Goal: Information Seeking & Learning: Find specific page/section

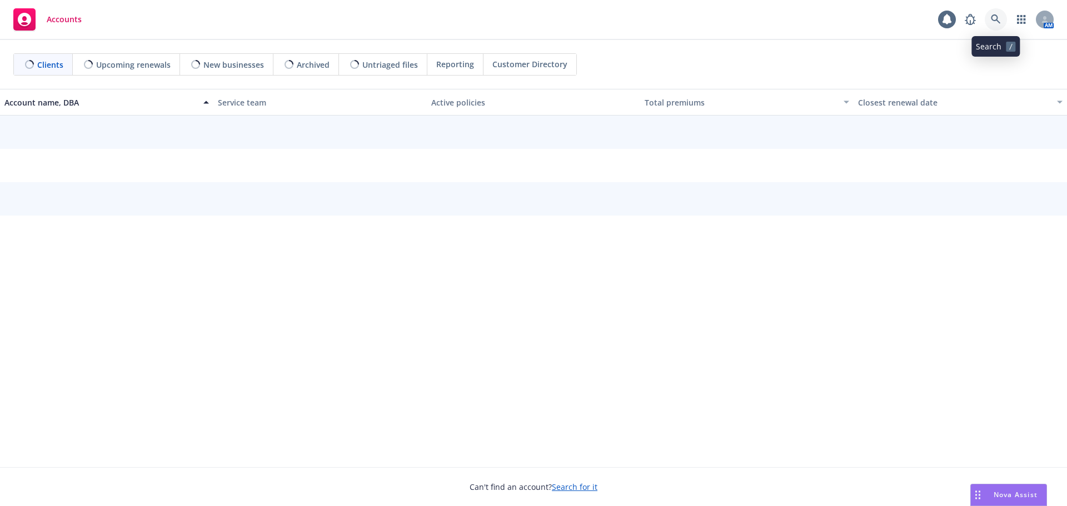
click at [1002, 21] on link at bounding box center [996, 19] width 22 height 22
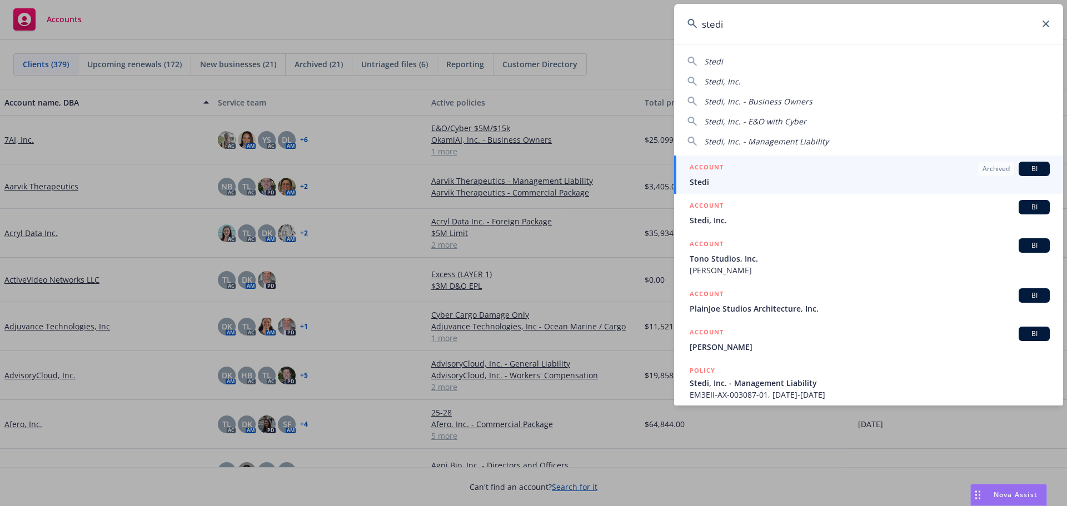
type input "stedi"
click at [771, 174] on div "ACCOUNT Archived BI" at bounding box center [870, 169] width 360 height 14
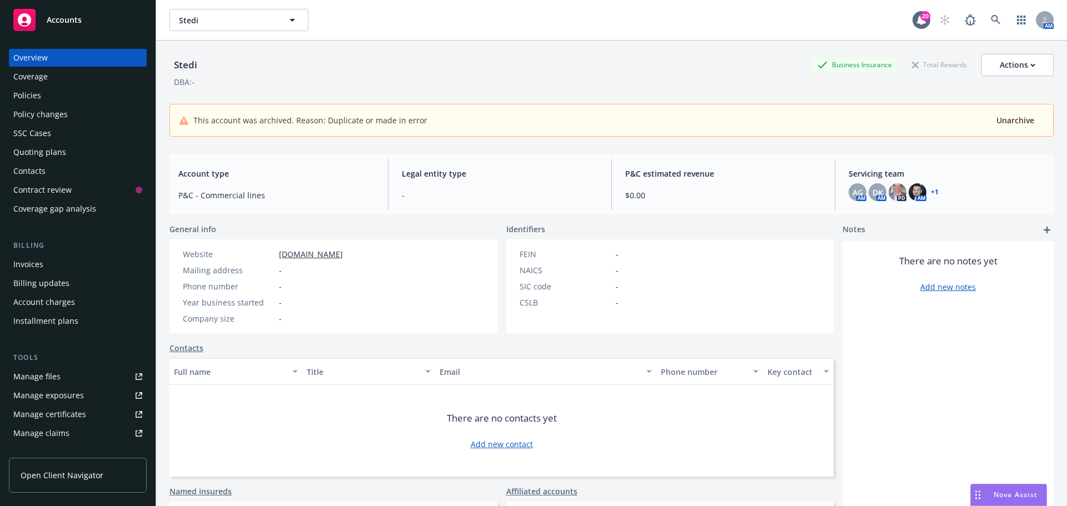
click at [22, 96] on div "Policies" at bounding box center [27, 96] width 28 height 18
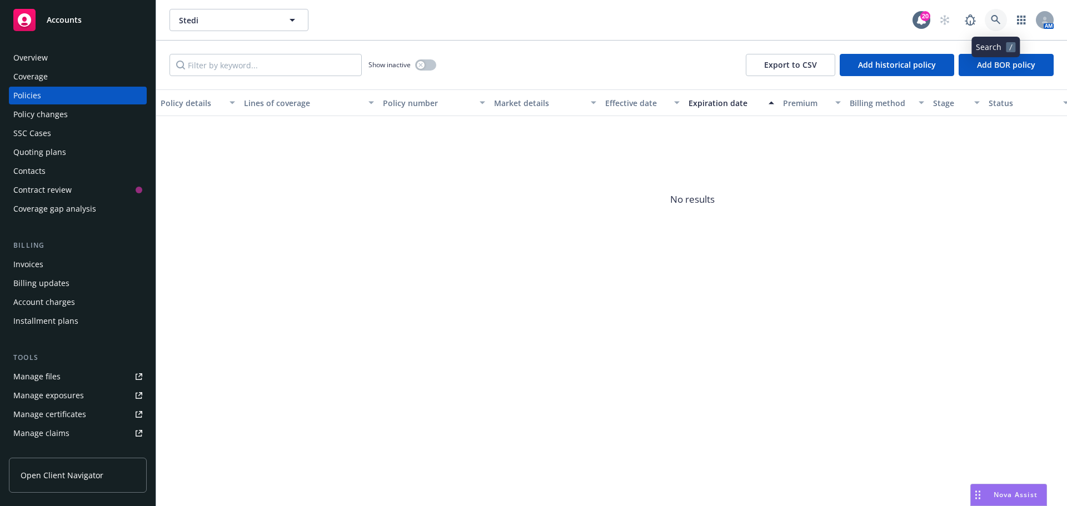
click at [994, 22] on icon at bounding box center [996, 20] width 10 height 10
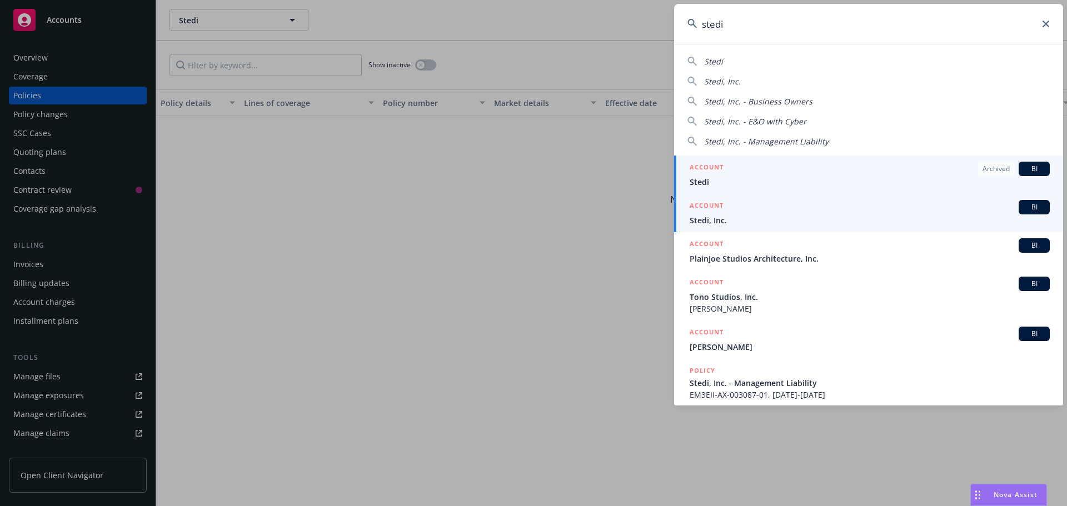
type input "stedi"
click at [719, 216] on span "Stedi, Inc." at bounding box center [870, 221] width 360 height 12
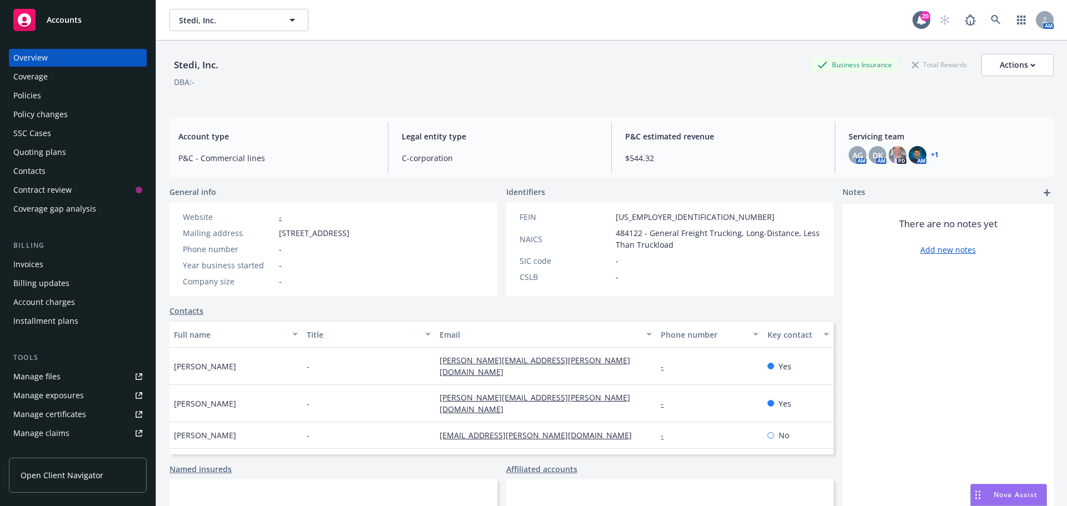
click at [31, 96] on div "Policies" at bounding box center [27, 96] width 28 height 18
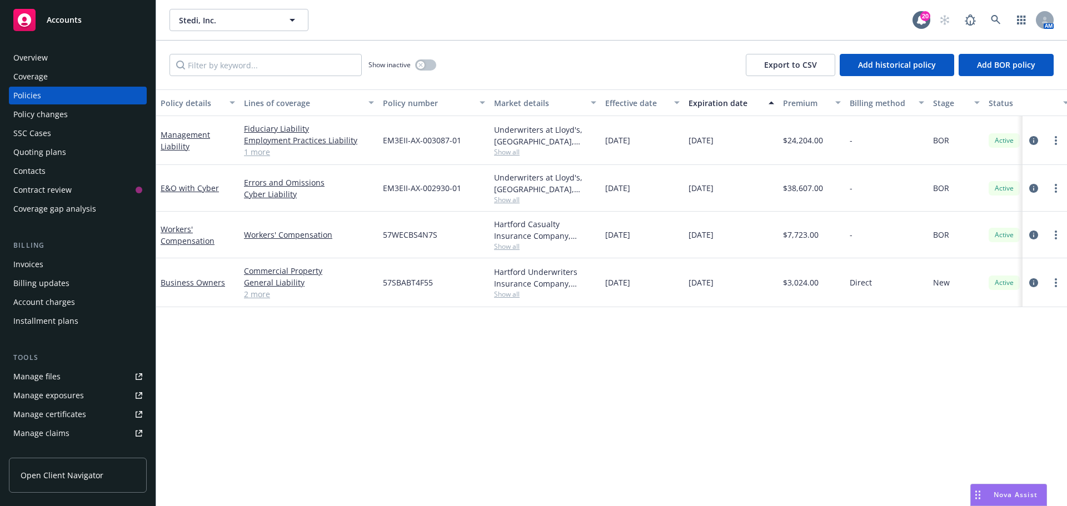
click at [250, 155] on link "1 more" at bounding box center [309, 152] width 130 height 12
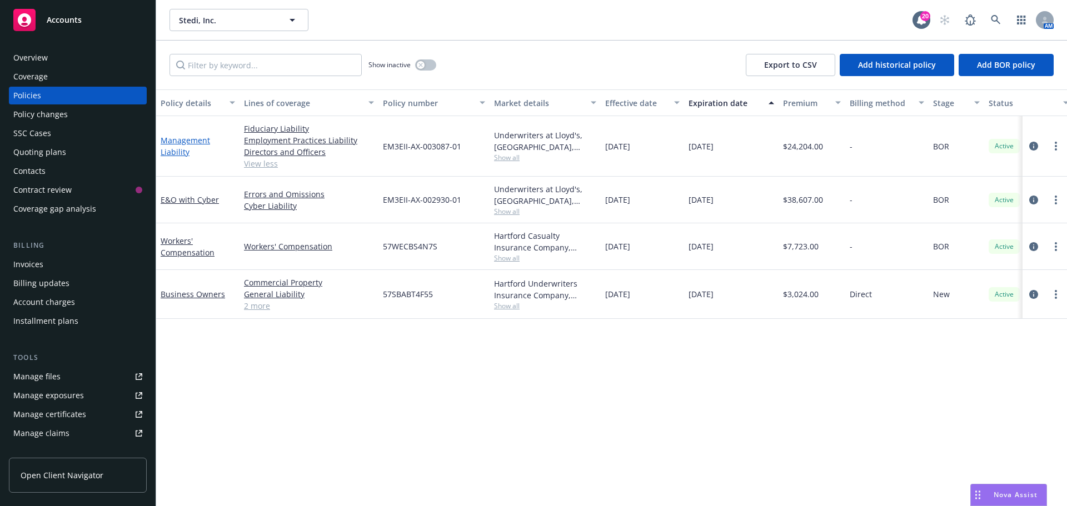
click at [173, 139] on link "Management Liability" at bounding box center [185, 146] width 49 height 22
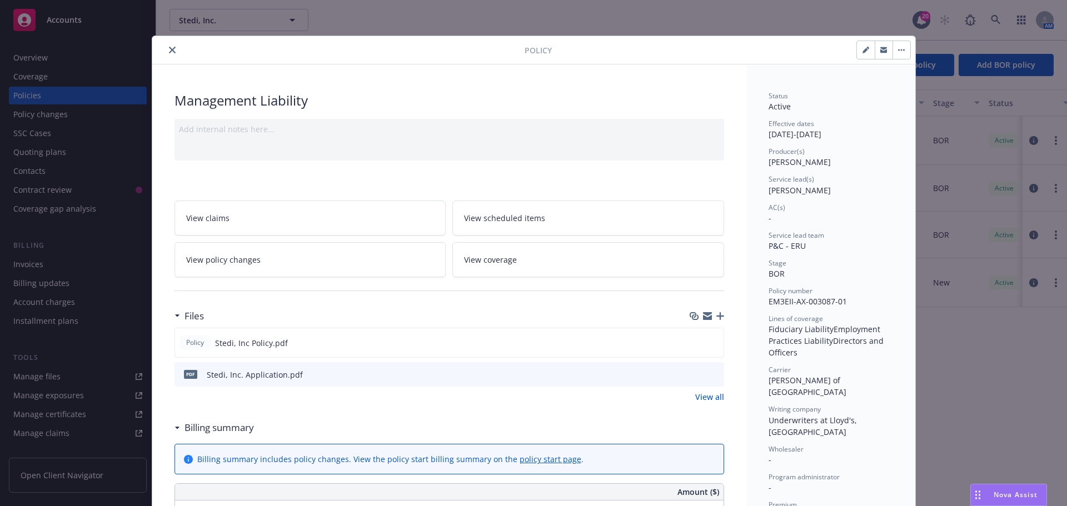
click at [169, 52] on icon "close" at bounding box center [172, 50] width 7 height 7
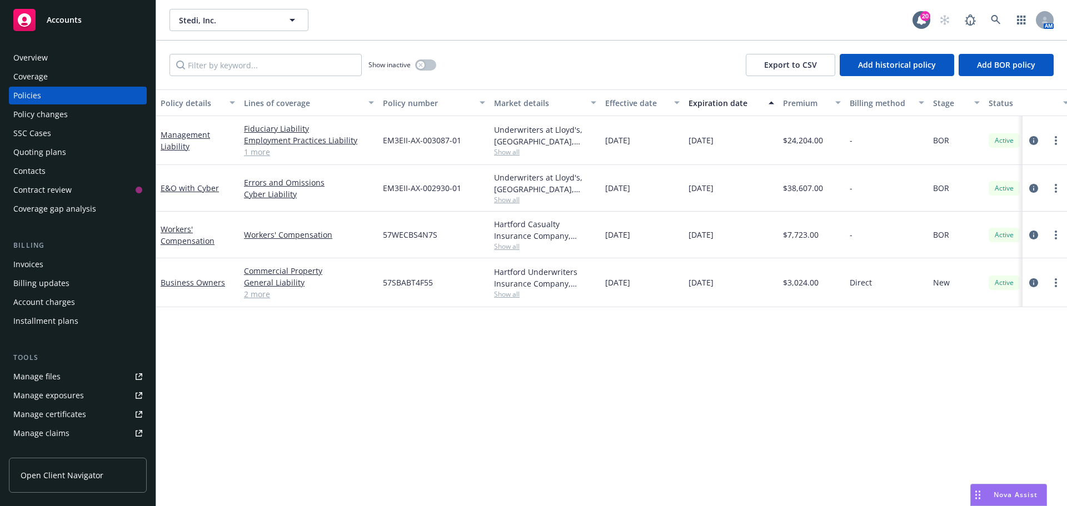
click at [31, 57] on div "Overview" at bounding box center [30, 58] width 34 height 18
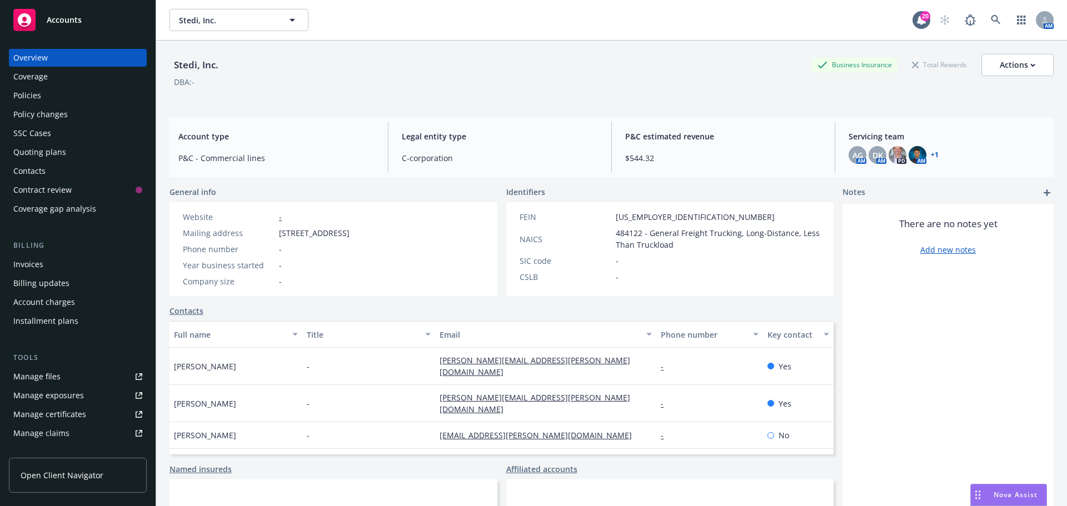
click at [931, 154] on link "+ 1" at bounding box center [935, 155] width 8 height 7
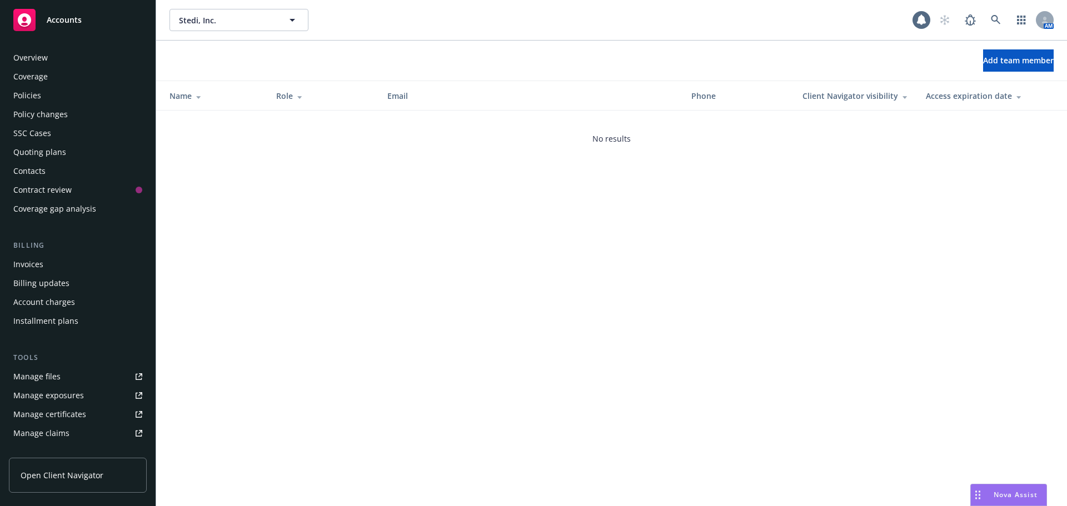
scroll to position [218, 0]
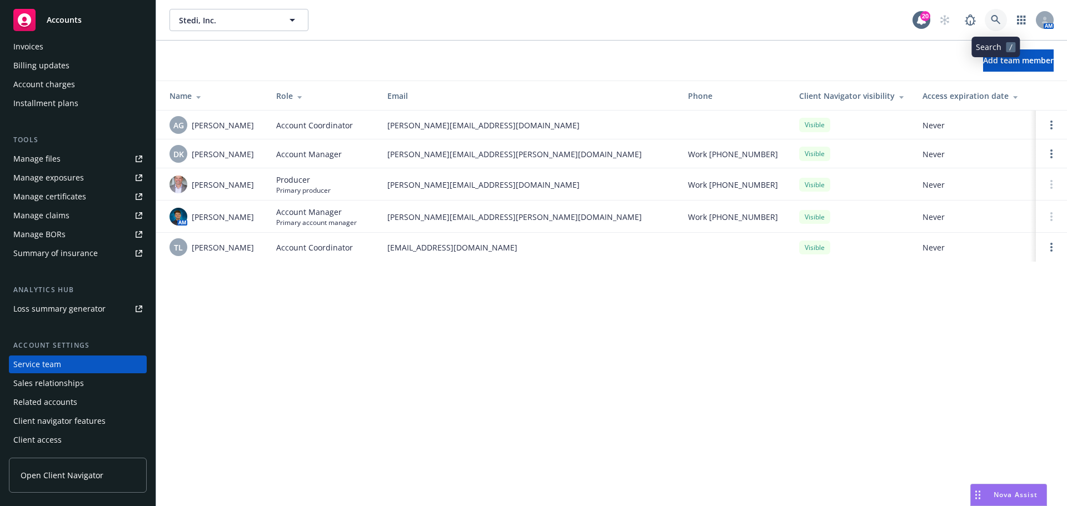
click at [989, 21] on link at bounding box center [996, 20] width 22 height 22
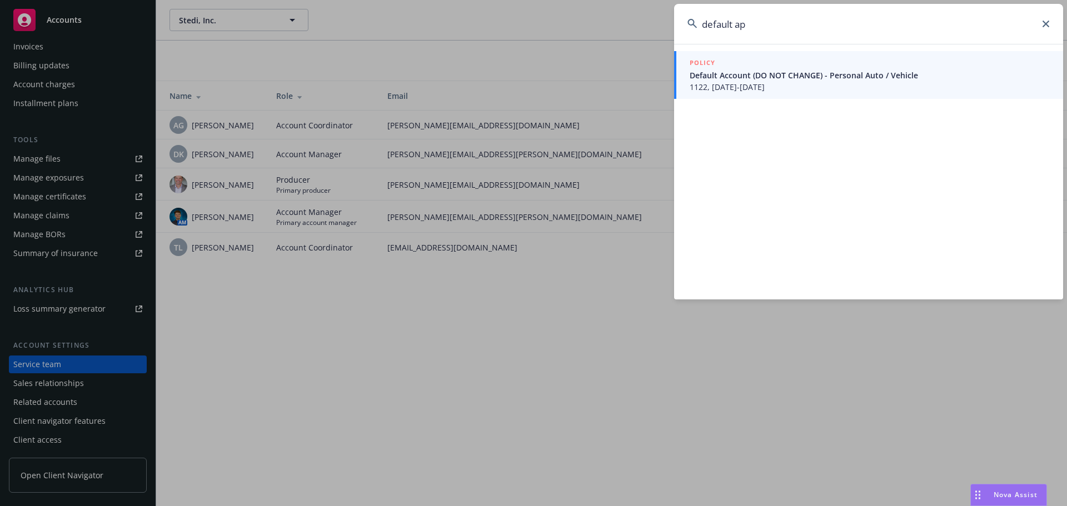
type input "default a"
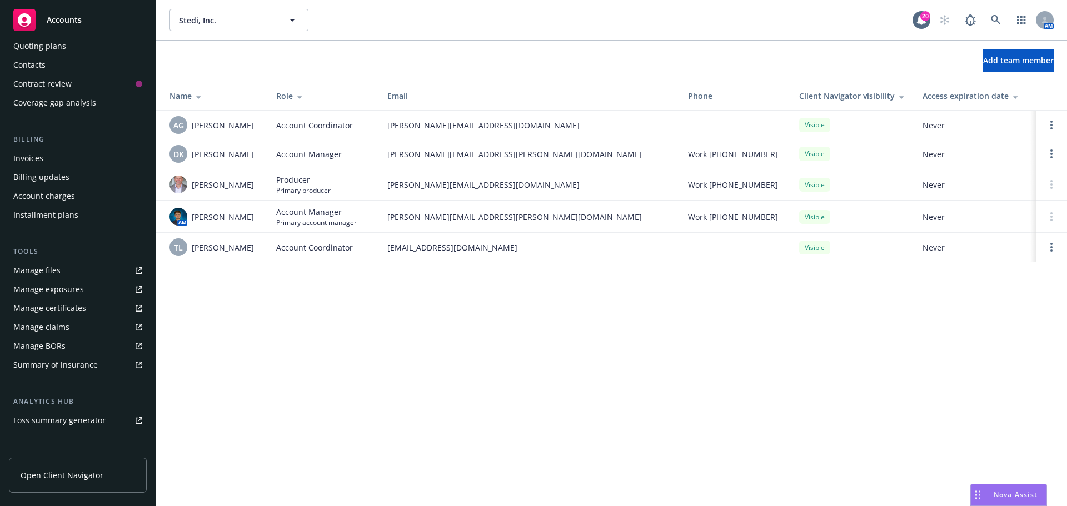
scroll to position [0, 0]
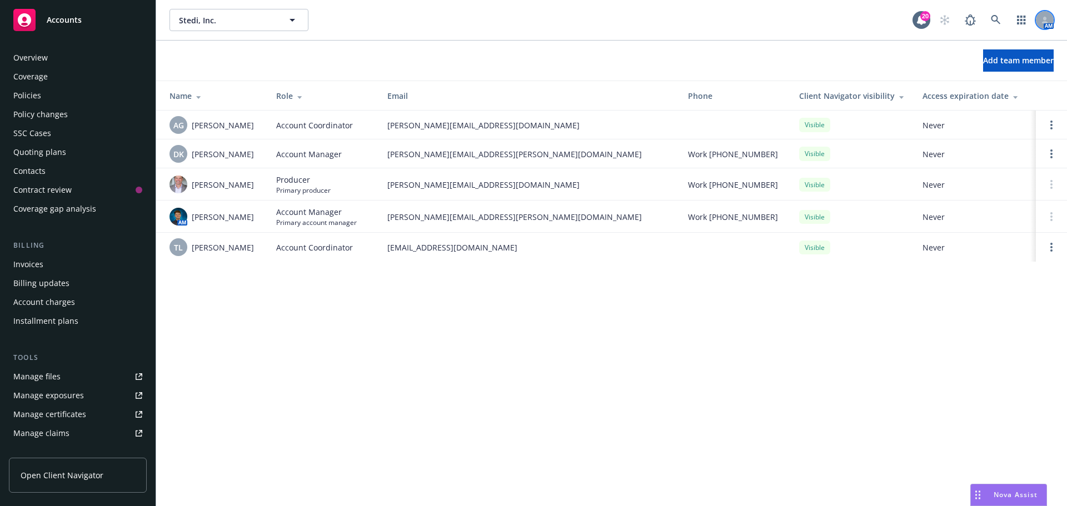
click at [1042, 15] on div at bounding box center [1045, 20] width 18 height 18
click at [1017, 18] on link "button" at bounding box center [1021, 20] width 22 height 22
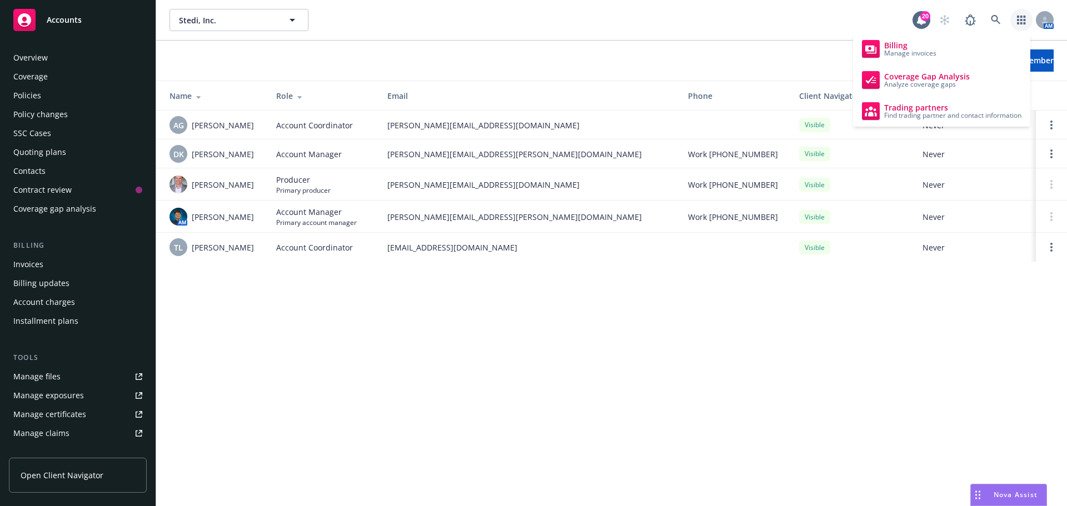
click at [1017, 18] on link "button" at bounding box center [1021, 20] width 22 height 22
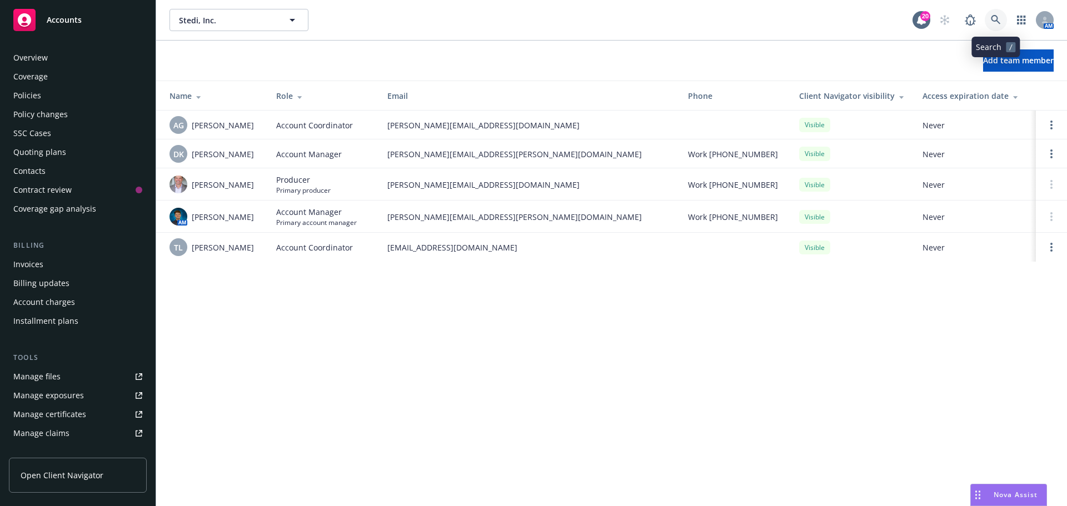
click at [993, 19] on icon at bounding box center [995, 19] width 9 height 9
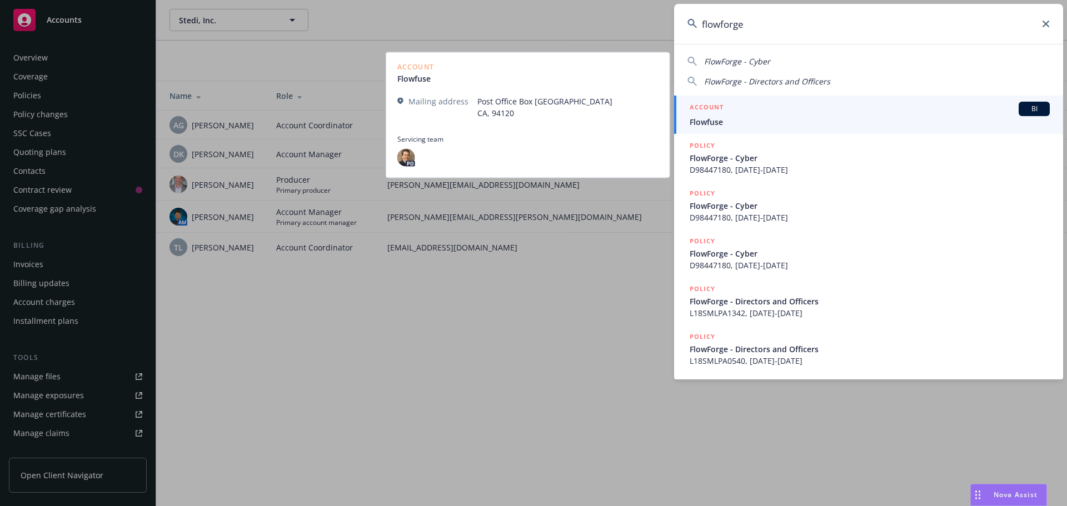
type input "flowforge"
click at [717, 117] on span "Flowfuse" at bounding box center [870, 122] width 360 height 12
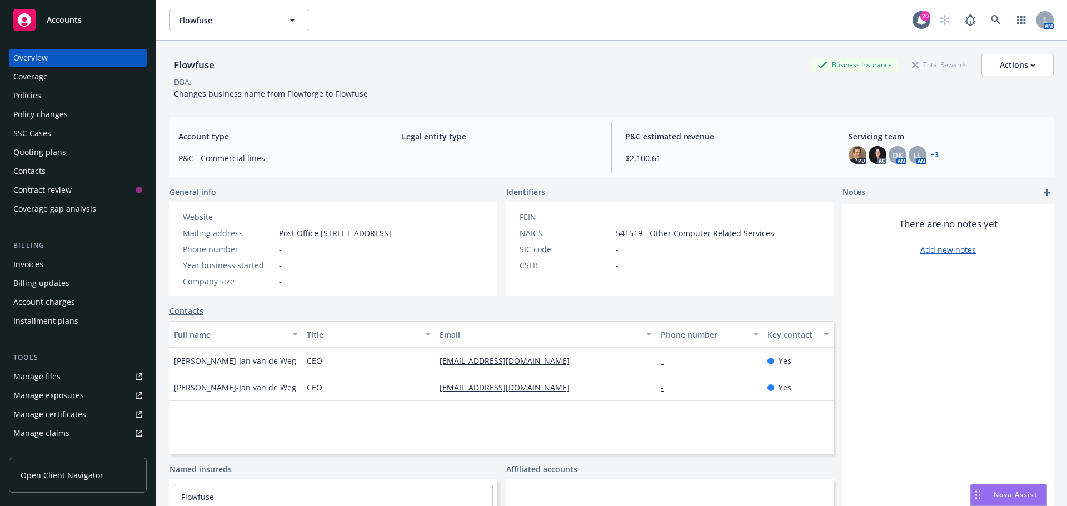
click at [931, 156] on link "+ 3" at bounding box center [935, 155] width 8 height 7
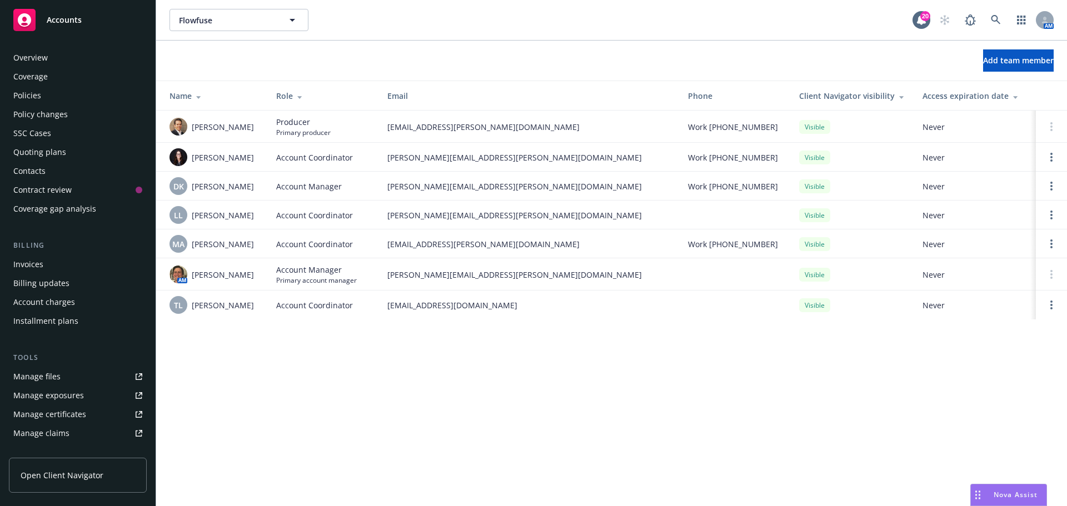
click at [38, 76] on div "Coverage" at bounding box center [30, 77] width 34 height 18
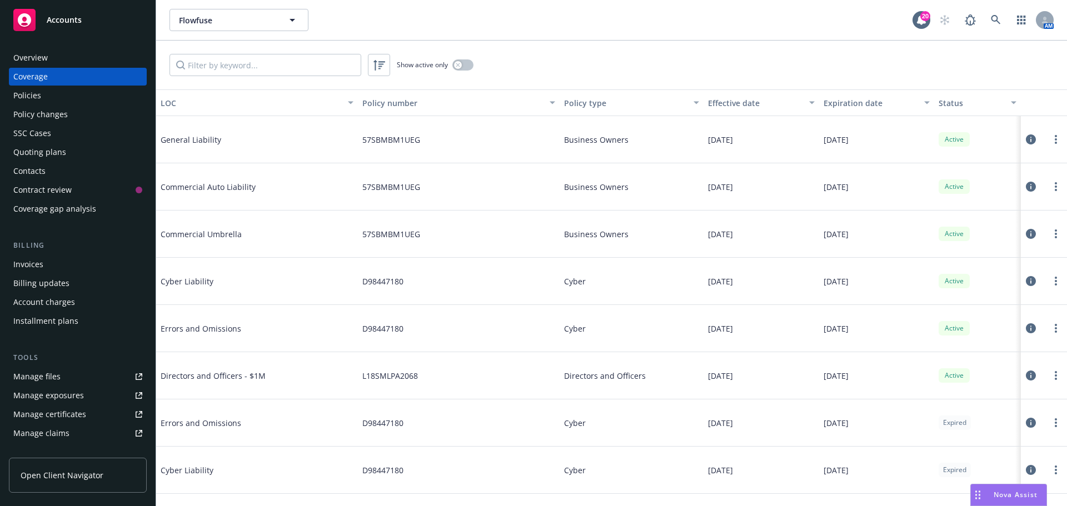
click at [203, 379] on span "Directors and Officers - $1M" at bounding box center [244, 376] width 167 height 12
click at [203, 380] on span "Directors and Officers - $1M" at bounding box center [244, 376] width 167 height 12
click at [212, 376] on span "Directors and Officers - $1M" at bounding box center [244, 376] width 167 height 12
click at [27, 95] on div "Policies" at bounding box center [27, 96] width 28 height 18
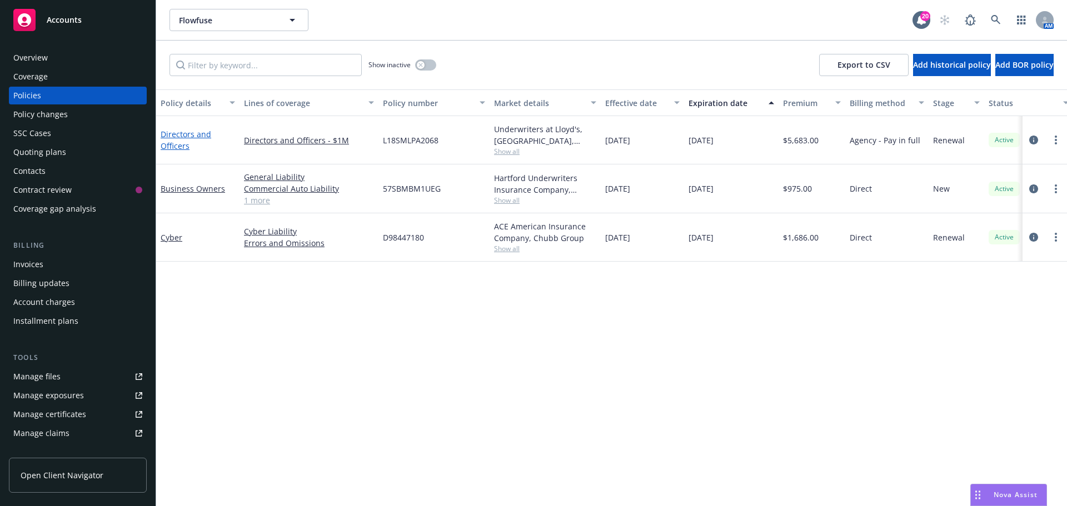
click at [187, 138] on link "Directors and Officers" at bounding box center [186, 140] width 51 height 22
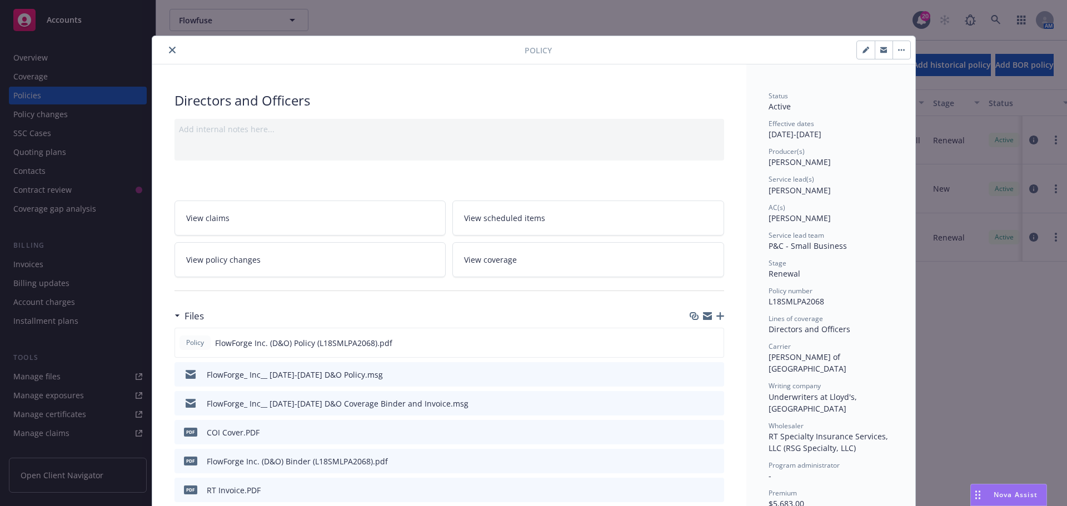
click at [166, 49] on button "close" at bounding box center [172, 49] width 13 height 13
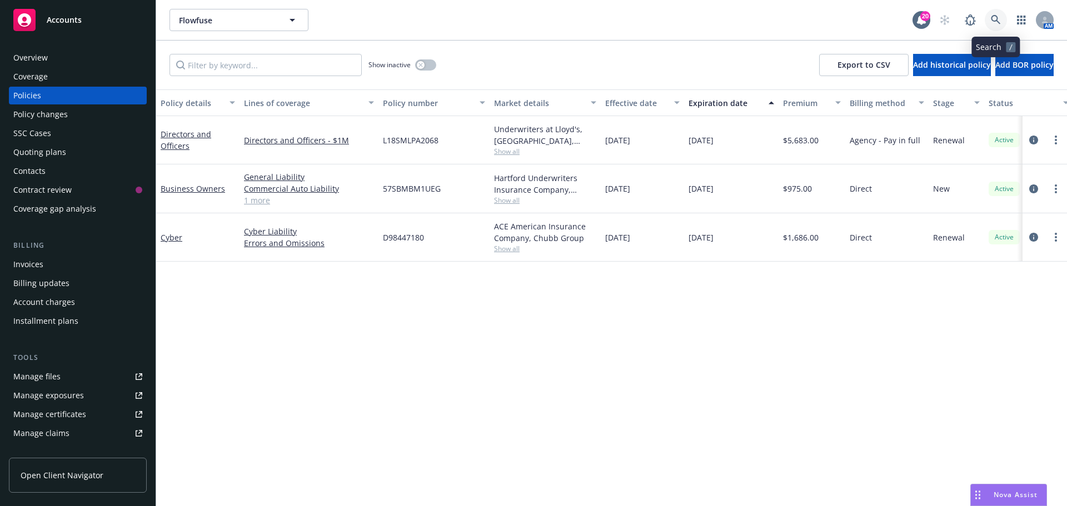
click at [992, 16] on icon at bounding box center [996, 20] width 10 height 10
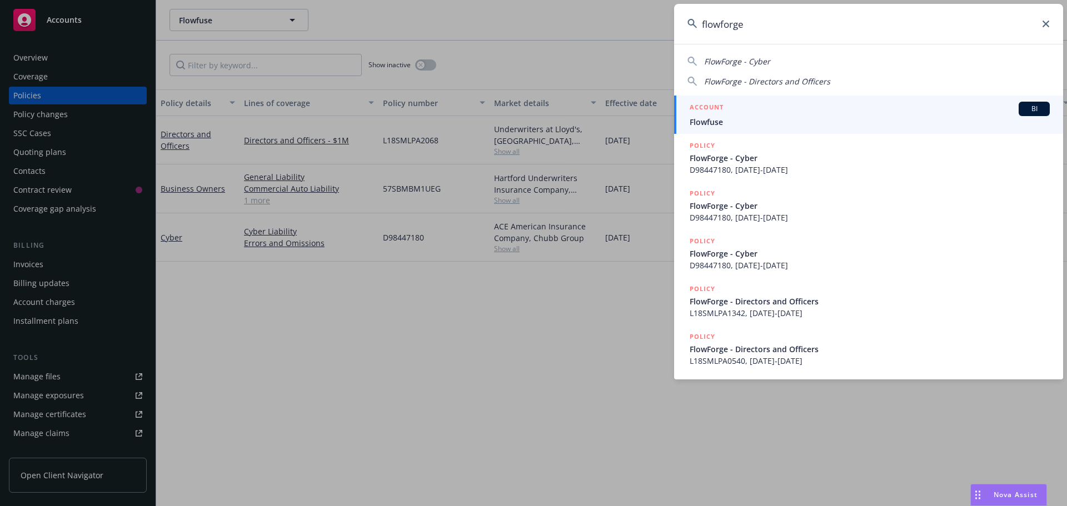
click at [760, 79] on span "FlowForge - Directors and Officers" at bounding box center [767, 81] width 126 height 11
type input "FlowForge - Directors and Officers"
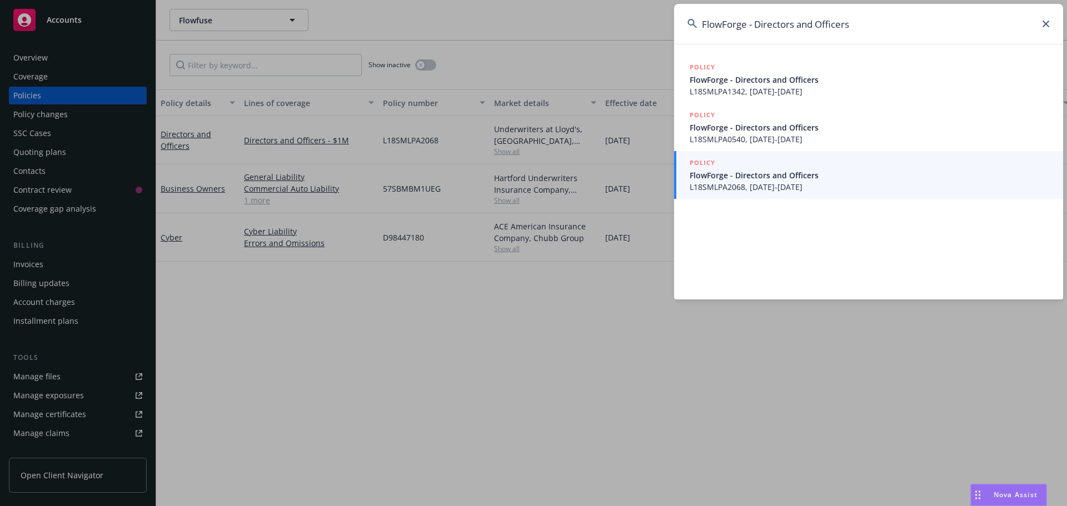
click at [773, 171] on span "FlowForge - Directors and Officers" at bounding box center [870, 176] width 360 height 12
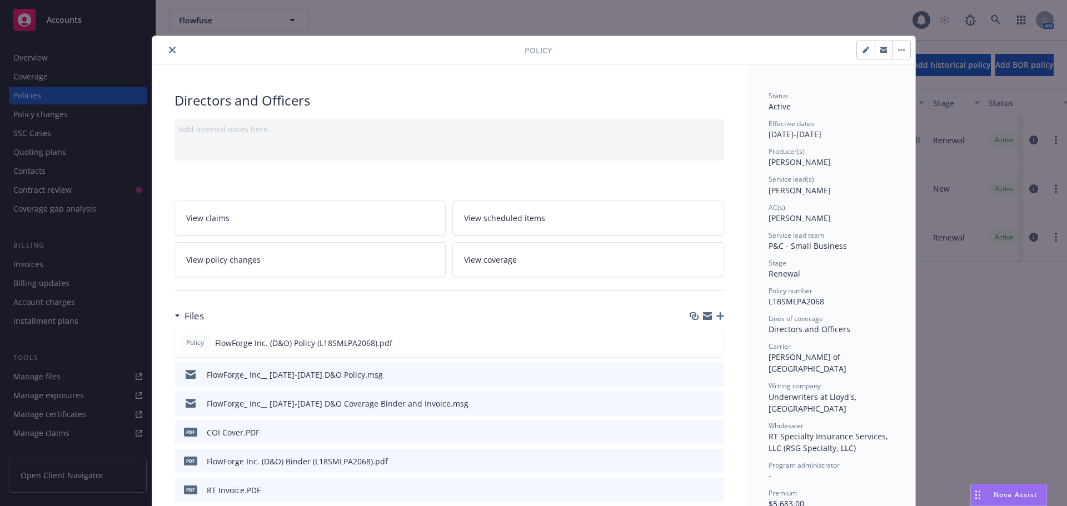
scroll to position [33, 0]
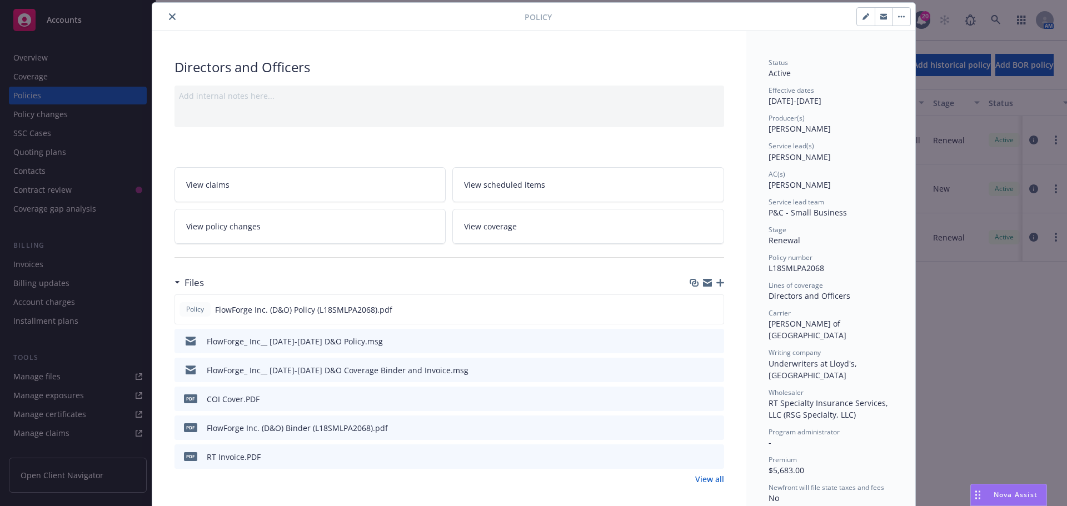
drag, startPoint x: 168, startPoint y: 13, endPoint x: 176, endPoint y: 20, distance: 10.7
click at [169, 16] on icon "close" at bounding box center [172, 16] width 7 height 7
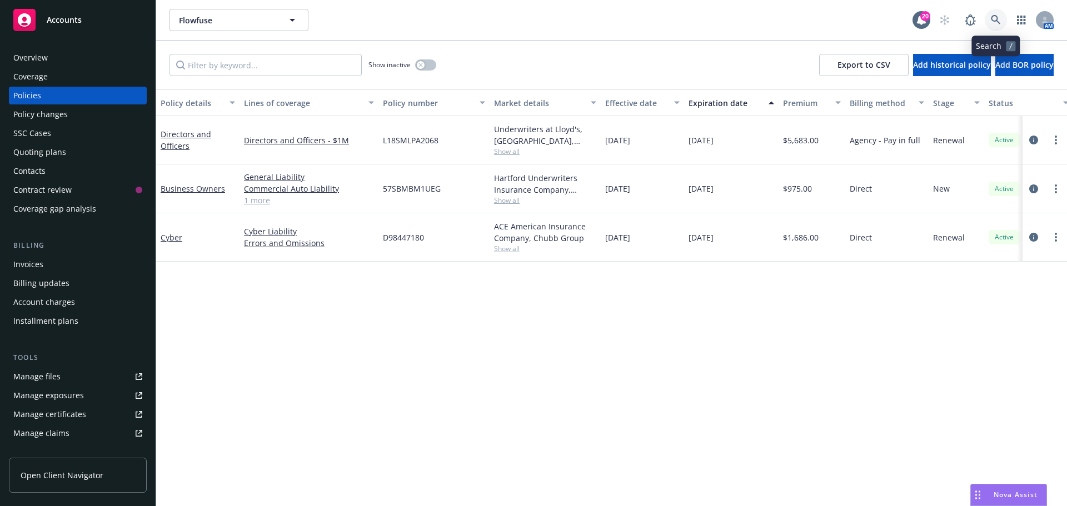
click at [993, 22] on icon at bounding box center [996, 20] width 10 height 10
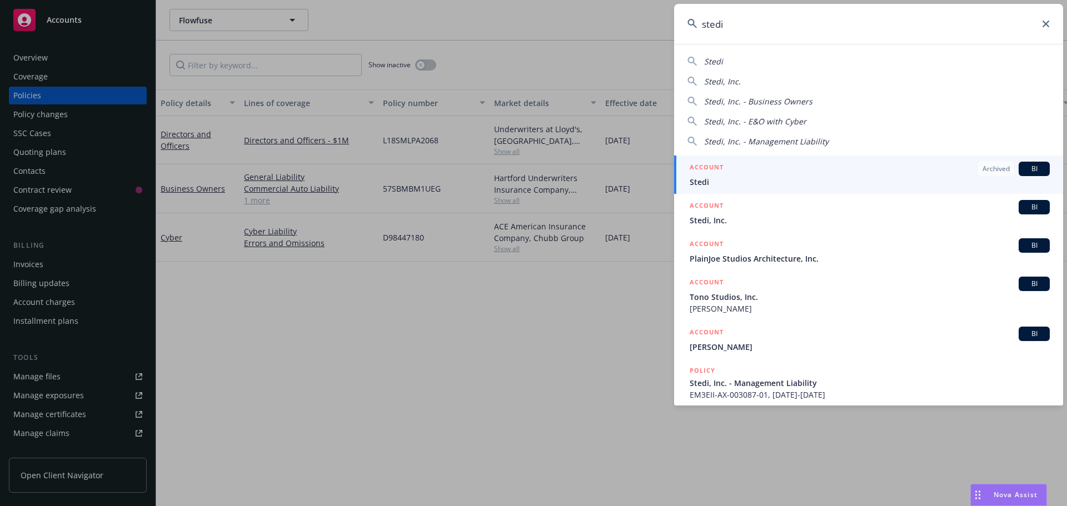
type input "stedi"
click at [725, 177] on span "Stedi" at bounding box center [870, 182] width 360 height 12
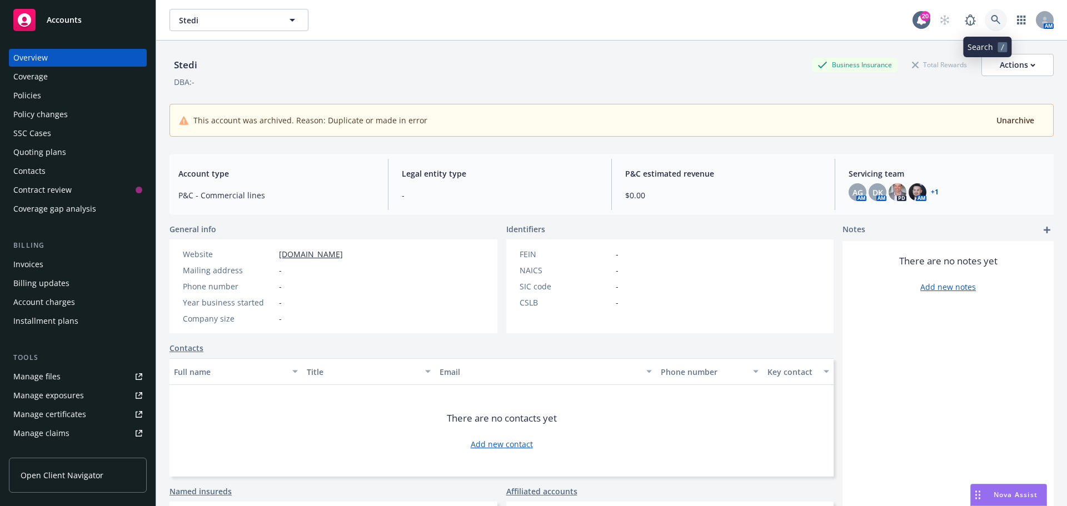
click at [992, 21] on icon at bounding box center [996, 20] width 10 height 10
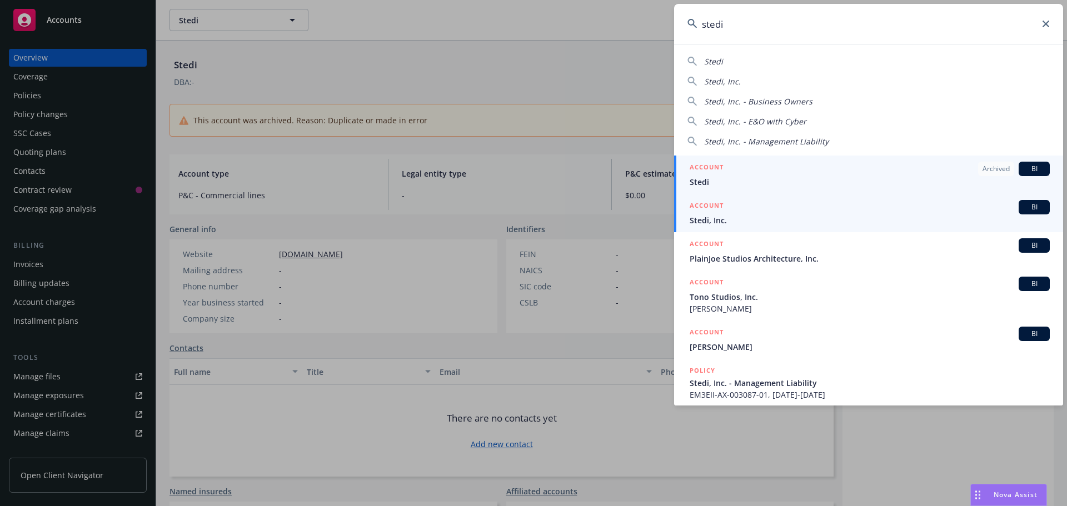
type input "stedi"
click at [724, 218] on span "Stedi, Inc." at bounding box center [870, 221] width 360 height 12
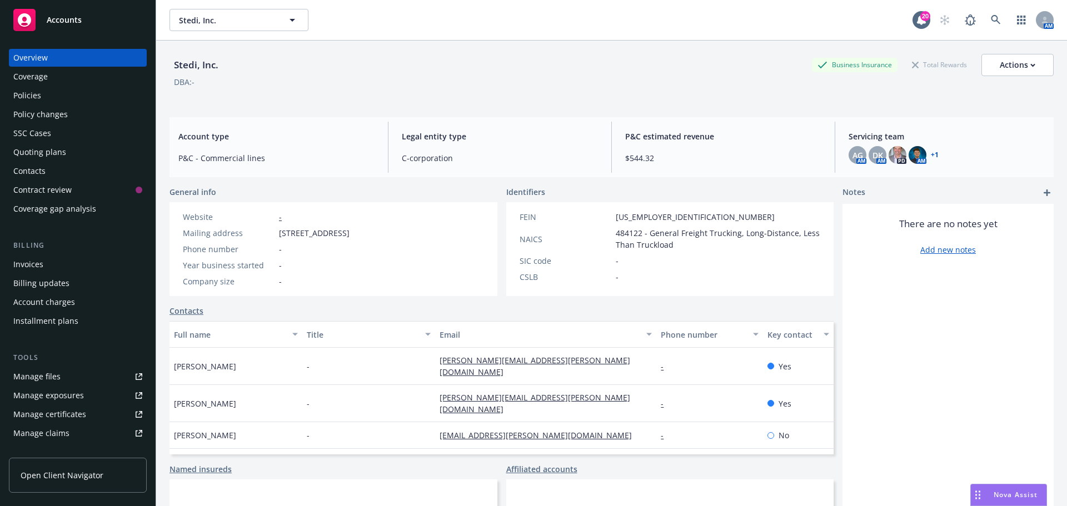
click at [34, 77] on div "Coverage" at bounding box center [30, 77] width 34 height 18
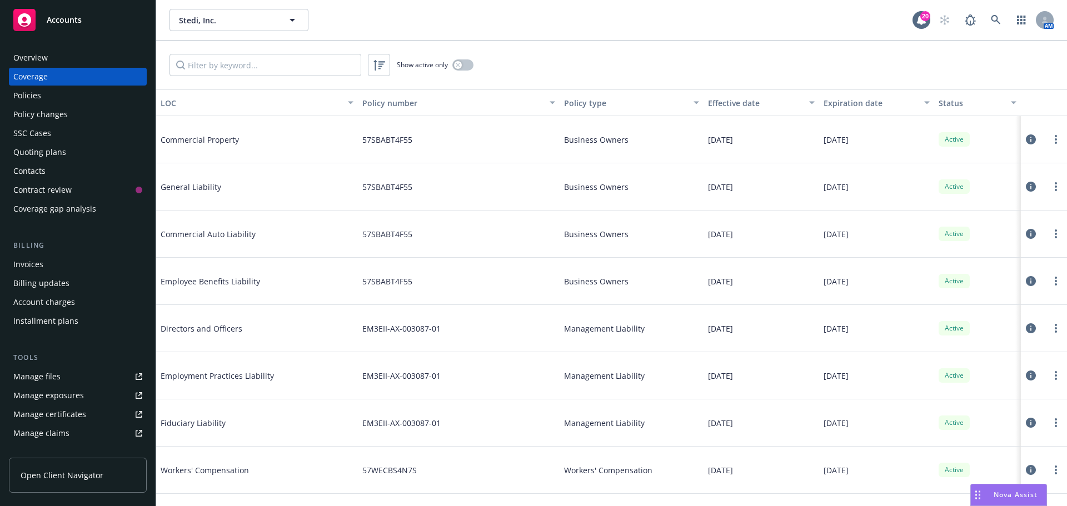
click at [34, 94] on div "Policies" at bounding box center [27, 96] width 28 height 18
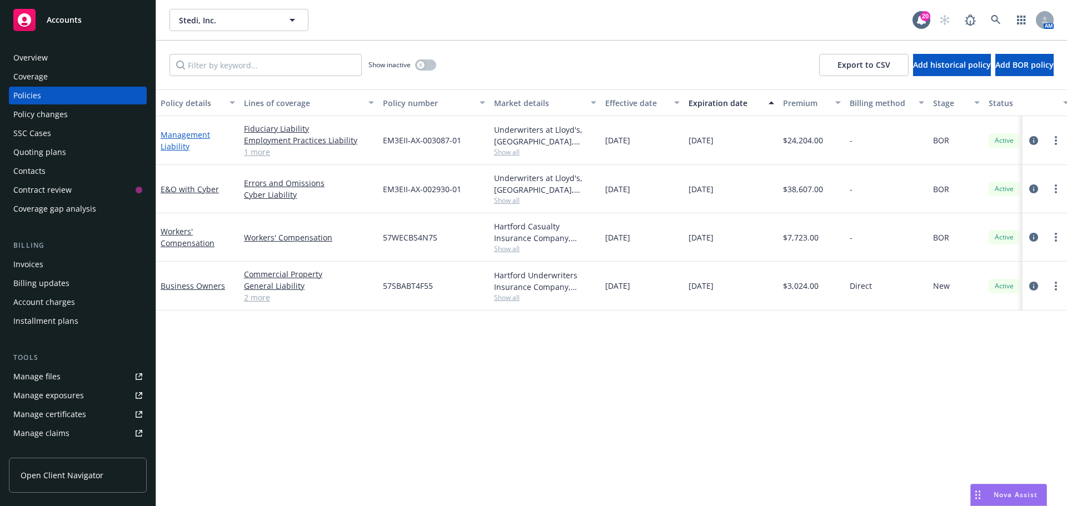
click at [170, 137] on link "Management Liability" at bounding box center [185, 140] width 49 height 22
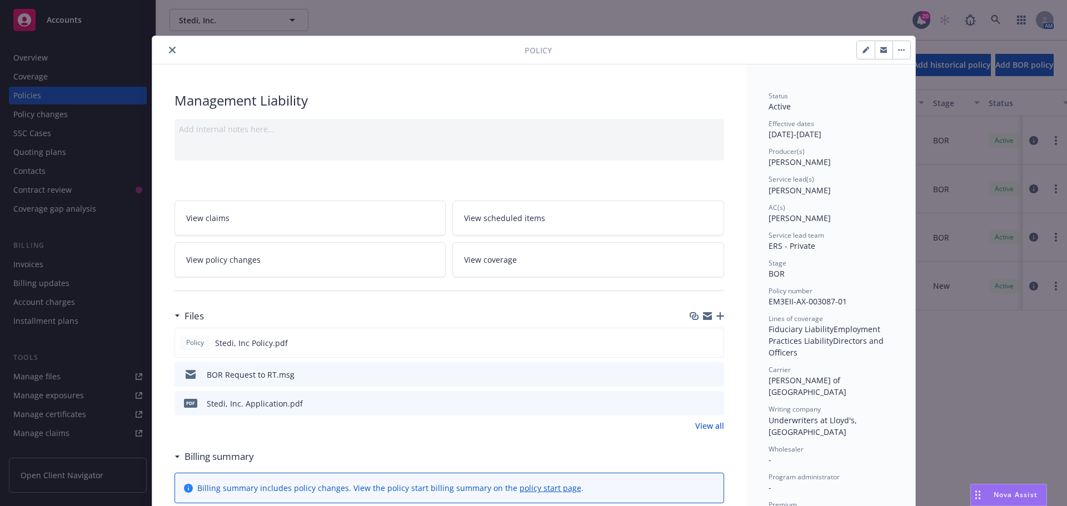
click at [166, 53] on button "close" at bounding box center [172, 49] width 13 height 13
